Goal: Information Seeking & Learning: Learn about a topic

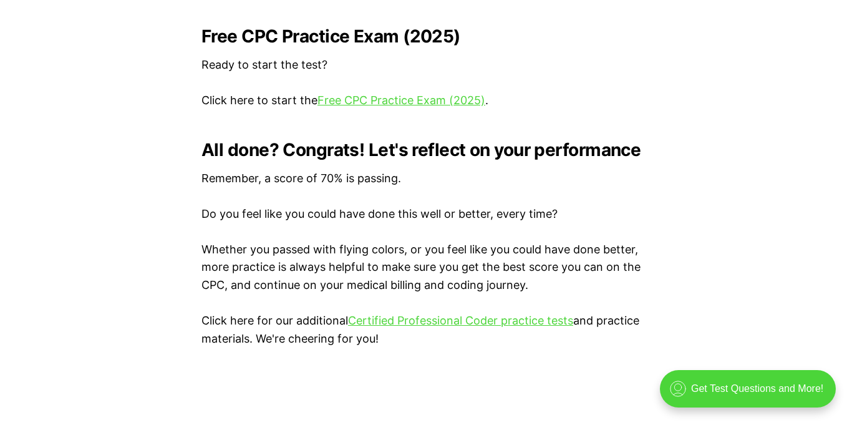
scroll to position [2606, 0]
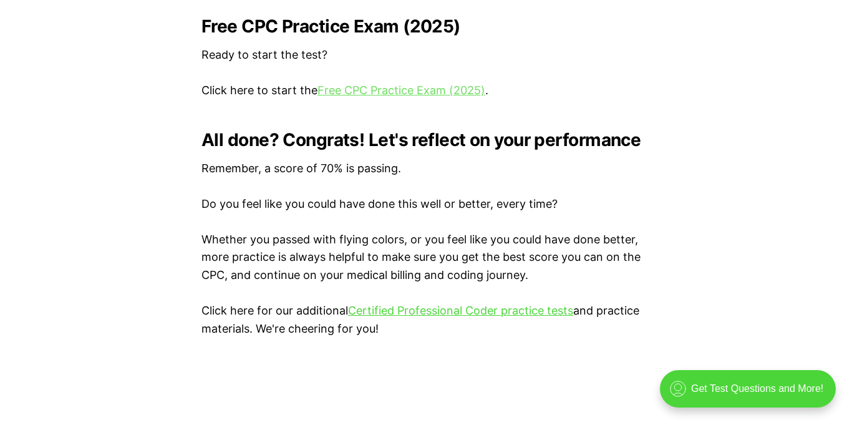
click at [339, 85] on link "Free CPC Practice Exam (2025)" at bounding box center [401, 90] width 168 height 13
click at [384, 95] on link "Free CPC Practice Exam (2025)" at bounding box center [401, 90] width 168 height 13
click at [365, 82] on p "Click here to start the Free CPC Practice Exam (2025) ." at bounding box center [425, 91] width 449 height 18
click at [362, 84] on link "Free CPC Practice Exam (2025)" at bounding box center [401, 90] width 168 height 13
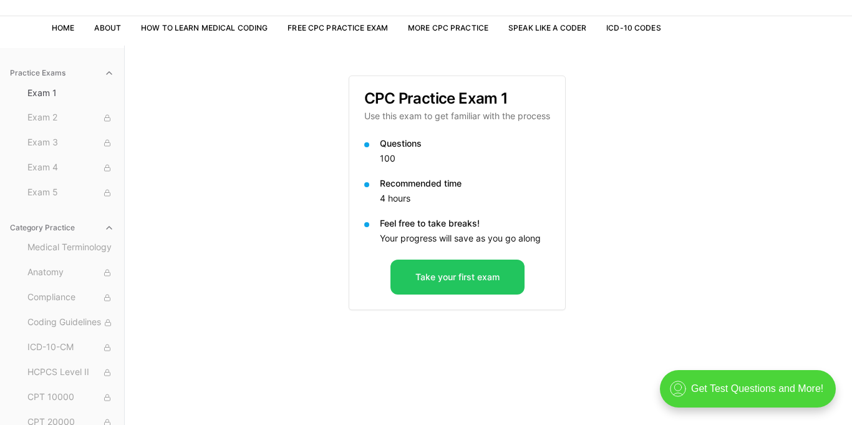
scroll to position [115, 0]
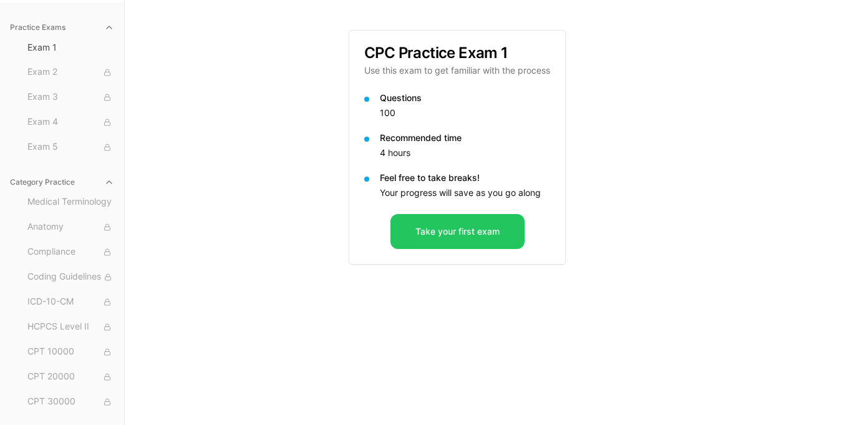
click at [461, 213] on div "Questions 100 Recommended time 4 hours Feel free to take breaks! Your progress …" at bounding box center [457, 153] width 216 height 122
click at [462, 221] on button "Take your first exam" at bounding box center [457, 231] width 134 height 35
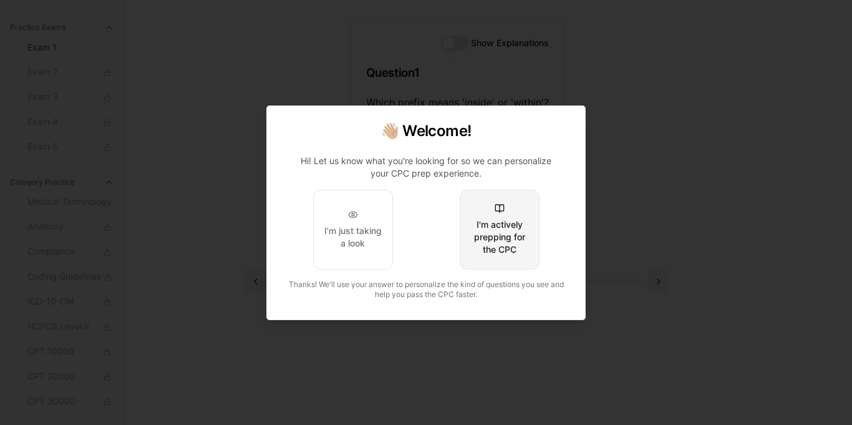
click at [504, 230] on div "I'm actively prepping for the CPC" at bounding box center [499, 236] width 59 height 37
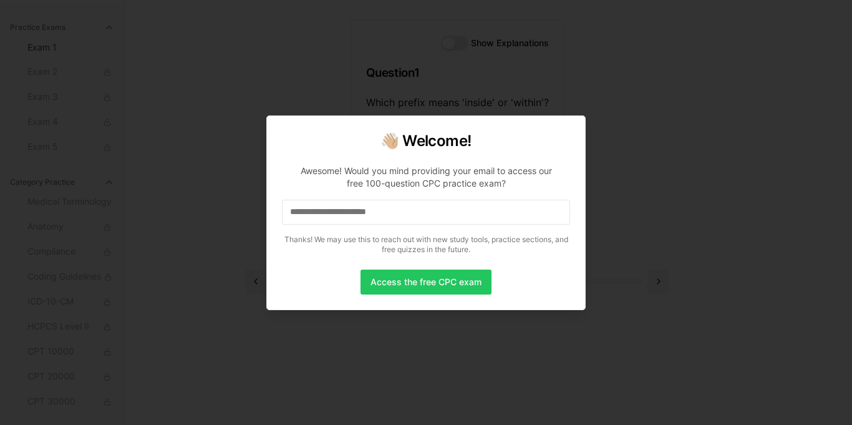
click at [604, 105] on div at bounding box center [426, 212] width 852 height 425
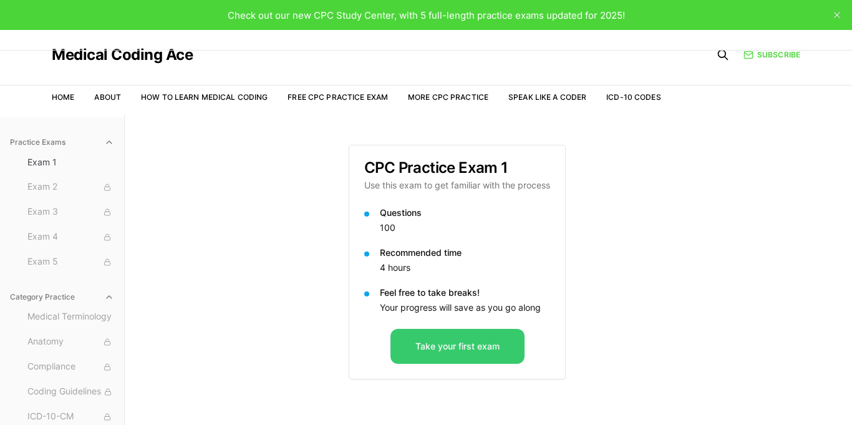
click at [436, 341] on button "Take your first exam" at bounding box center [457, 346] width 134 height 35
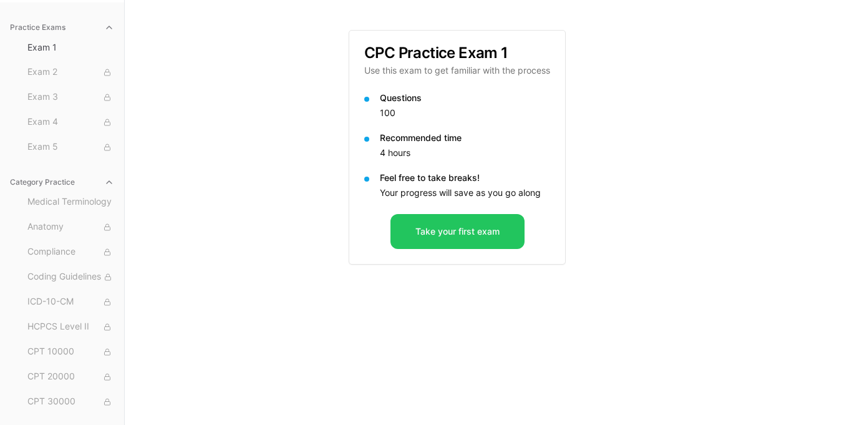
scroll to position [114, 0]
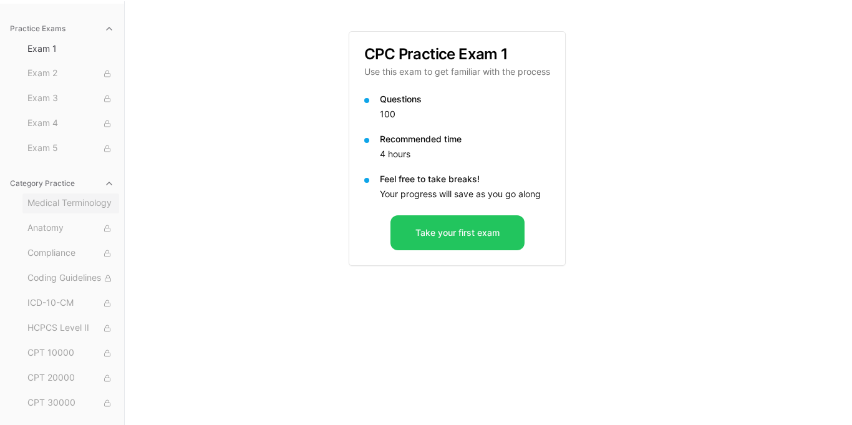
click at [59, 208] on span "Medical Terminology" at bounding box center [70, 203] width 87 height 14
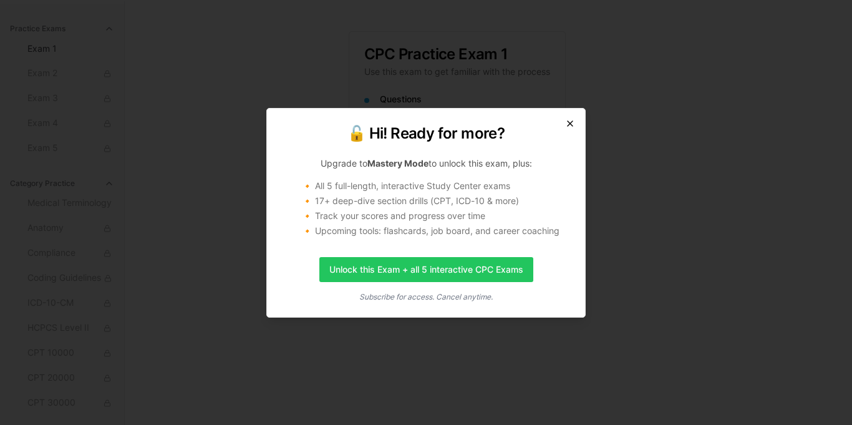
click at [572, 124] on icon "button" at bounding box center [570, 123] width 10 height 10
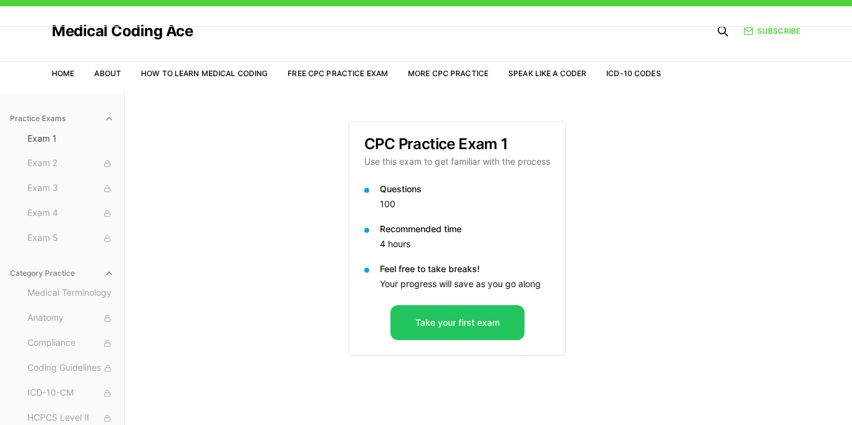
scroll to position [21, 0]
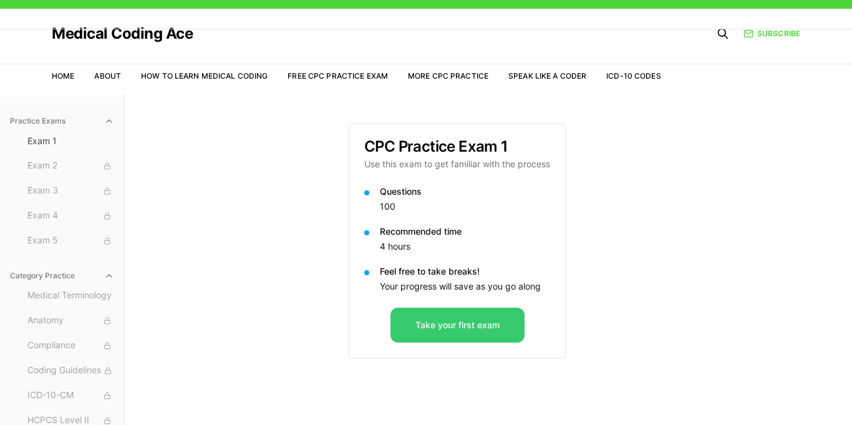
click at [457, 332] on button "Take your first exam" at bounding box center [457, 324] width 134 height 35
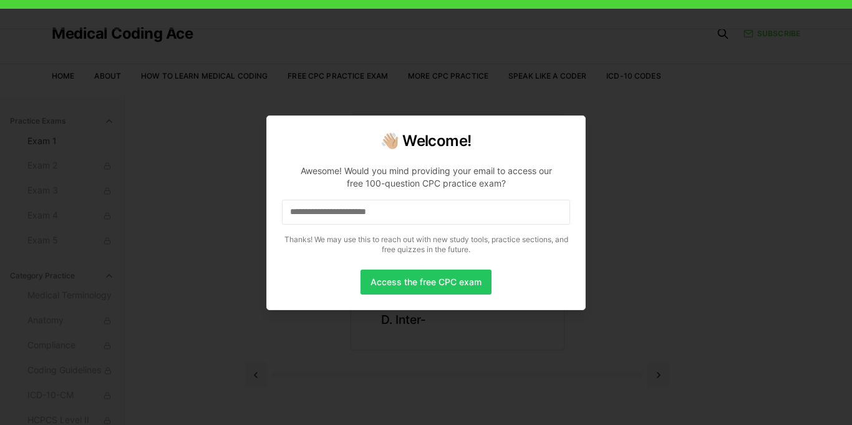
click at [337, 218] on input at bounding box center [426, 212] width 288 height 25
click at [426, 273] on button "Access the free CPC exam" at bounding box center [425, 281] width 131 height 25
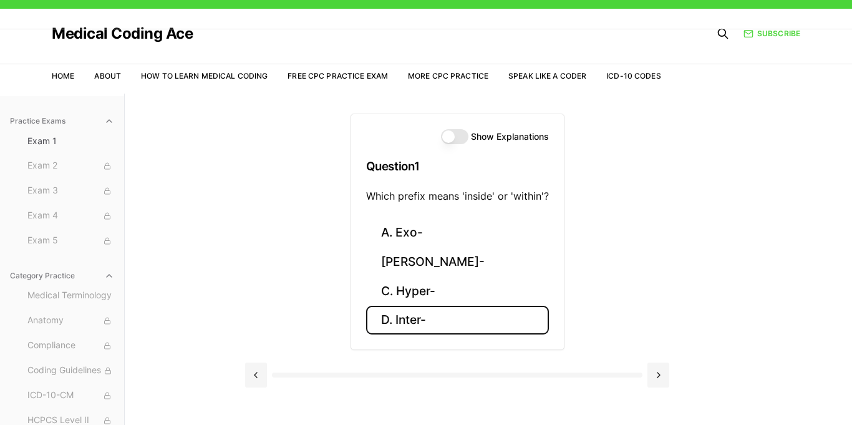
click at [431, 320] on button "D. Inter-" at bounding box center [457, 320] width 183 height 29
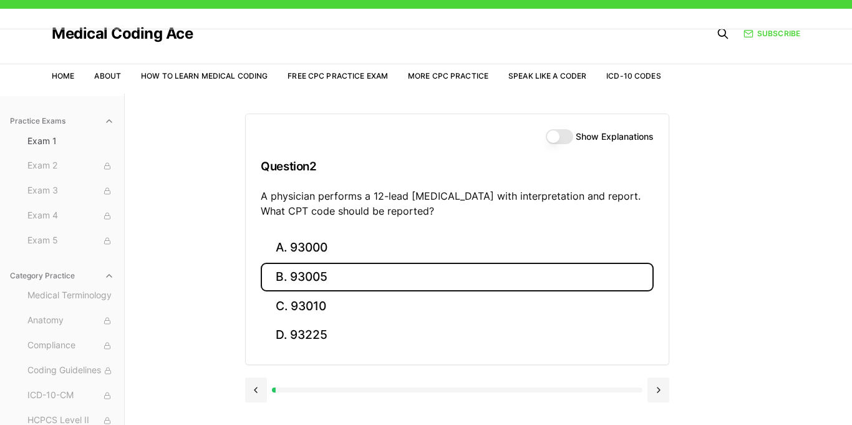
click at [327, 264] on button "B. 93005" at bounding box center [457, 277] width 393 height 29
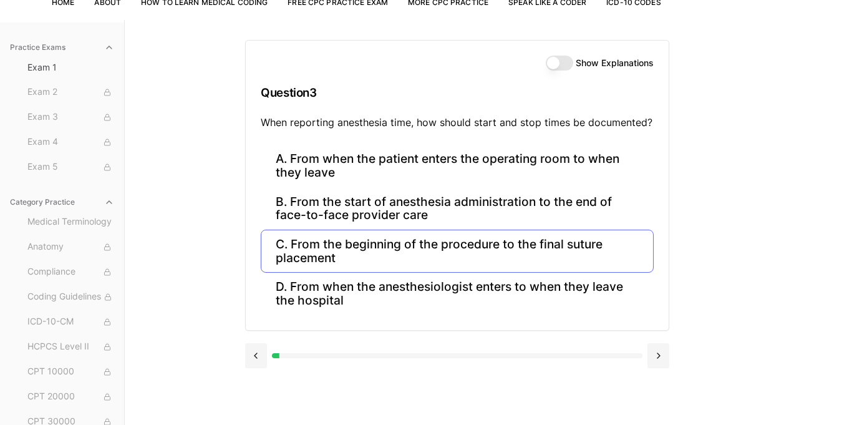
scroll to position [115, 0]
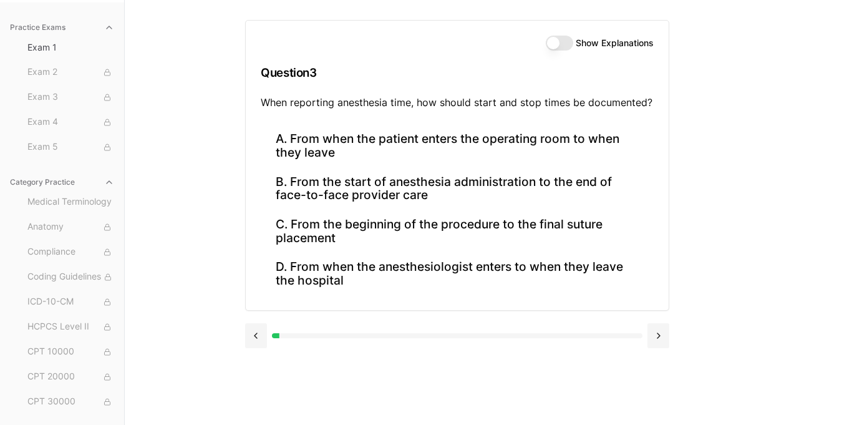
click at [212, 206] on div "Practice Exams Exam 1 Exam 2 Exam 3 Exam 4 Exam 5 Category Practice Medical Ter…" at bounding box center [426, 212] width 852 height 425
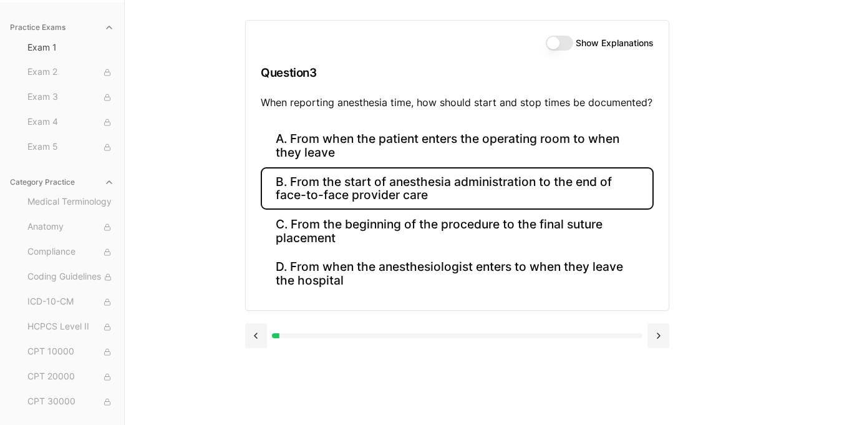
click at [306, 190] on button "B. From the start of anesthesia administration to the end of face-to-face provi…" at bounding box center [457, 188] width 393 height 42
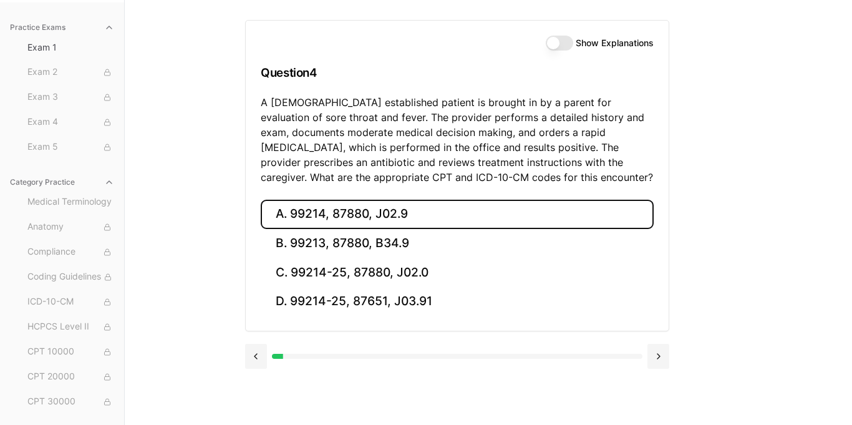
click at [558, 203] on button "A. 99214, 87880, J02.9" at bounding box center [457, 214] width 393 height 29
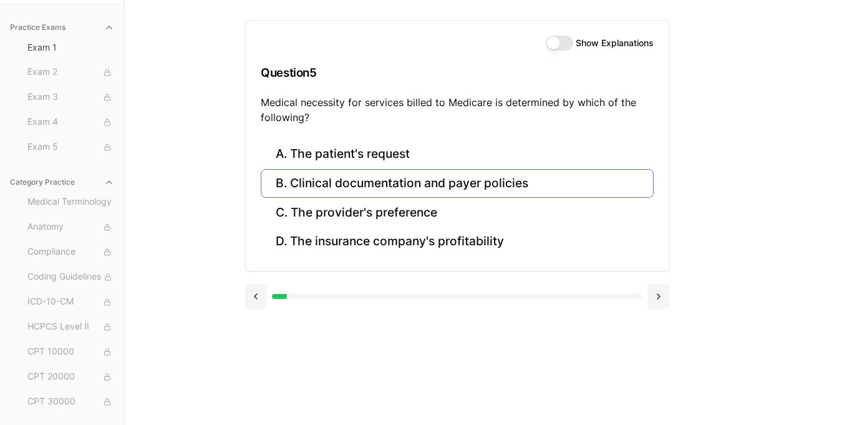
click at [510, 180] on button "B. Clinical documentation and payer policies" at bounding box center [457, 183] width 393 height 29
